Goal: Task Accomplishment & Management: Use online tool/utility

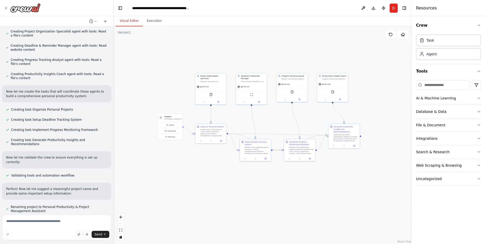
drag, startPoint x: 224, startPoint y: 112, endPoint x: 264, endPoint y: 112, distance: 40.3
click at [264, 112] on div ".deletable-edge-delete-btn { width: 20px; height: 20px; border: 0px solid #ffff…" at bounding box center [263, 135] width 298 height 218
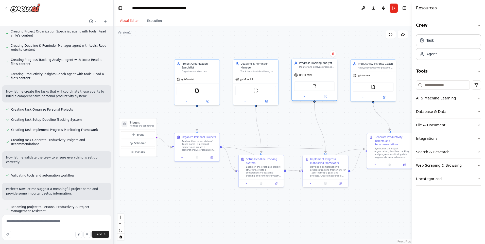
drag, startPoint x: 286, startPoint y: 102, endPoint x: 294, endPoint y: 100, distance: 8.6
click at [294, 100] on div at bounding box center [314, 96] width 45 height 7
click at [289, 119] on div ".deletable-edge-delete-btn { width: 20px; height: 20px; border: 0px solid #ffff…" at bounding box center [263, 135] width 298 height 218
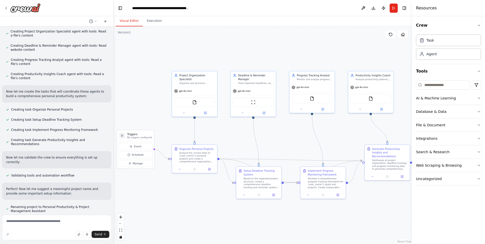
drag, startPoint x: 243, startPoint y: 51, endPoint x: 220, endPoint y: 55, distance: 23.5
click at [234, 59] on div ".deletable-edge-delete-btn { width: 20px; height: 20px; border: 0px solid #ffff…" at bounding box center [263, 135] width 298 height 218
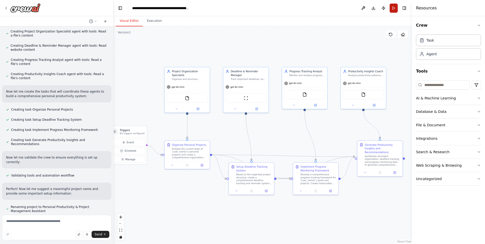
click at [387, 7] on button "Run" at bounding box center [394, 8] width 8 height 9
click at [387, 20] on div "Visual Editor Execution" at bounding box center [263, 21] width 298 height 10
click at [387, 10] on button "Toggle Right Sidebar" at bounding box center [404, 8] width 7 height 7
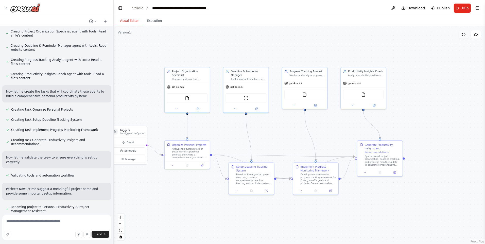
click at [387, 35] on icon at bounding box center [464, 34] width 4 height 4
click at [387, 36] on icon at bounding box center [463, 34] width 3 height 3
click at [154, 20] on button "Execution" at bounding box center [154, 21] width 23 height 11
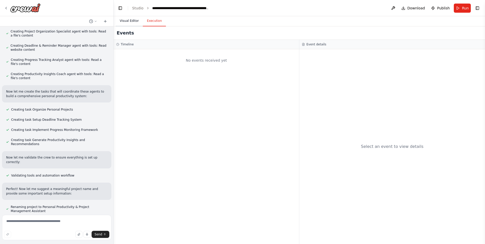
click at [125, 19] on button "Visual Editor" at bounding box center [129, 21] width 27 height 11
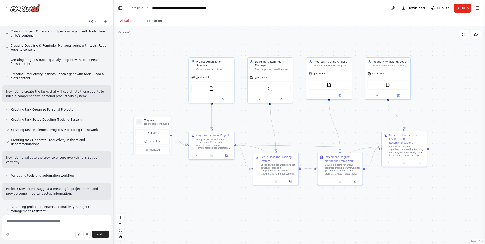
drag, startPoint x: 144, startPoint y: 68, endPoint x: 168, endPoint y: 58, distance: 26.2
click at [168, 58] on div ".deletable-edge-delete-btn { width: 20px; height: 20px; border: 0px solid #ffff…" at bounding box center [299, 135] width 371 height 218
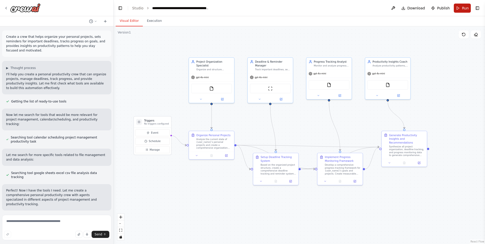
click at [387, 7] on button "Run" at bounding box center [462, 8] width 17 height 9
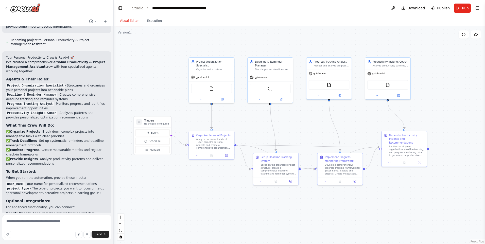
scroll to position [453, 0]
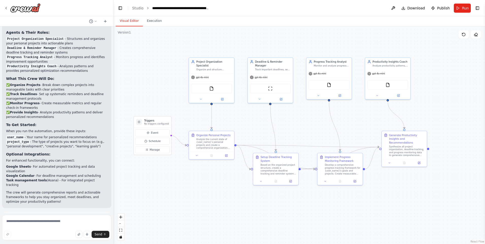
click at [42, 214] on button "Run Automation" at bounding box center [56, 241] width 101 height 8
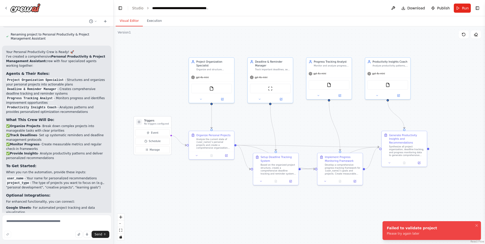
click at [228, 194] on div ".deletable-edge-delete-btn { width: 20px; height: 20px; border: 0px solid #ffff…" at bounding box center [299, 135] width 371 height 218
